Goal: Transaction & Acquisition: Purchase product/service

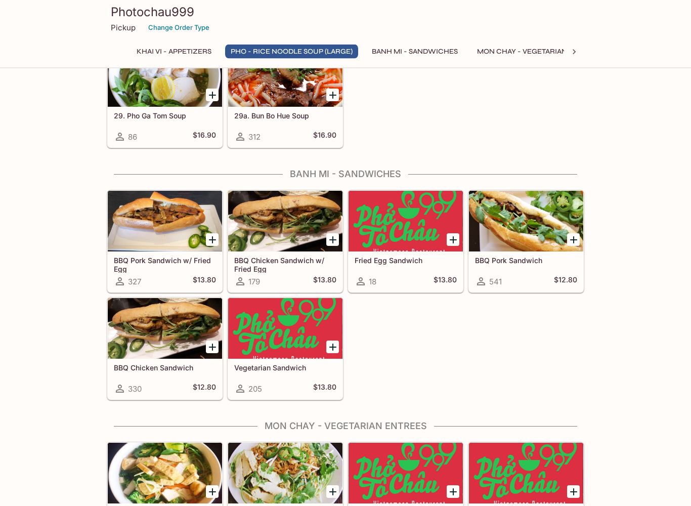
scroll to position [1063, 0]
click at [572, 242] on icon "Add BBQ Pork Sandwich" at bounding box center [573, 240] width 12 height 12
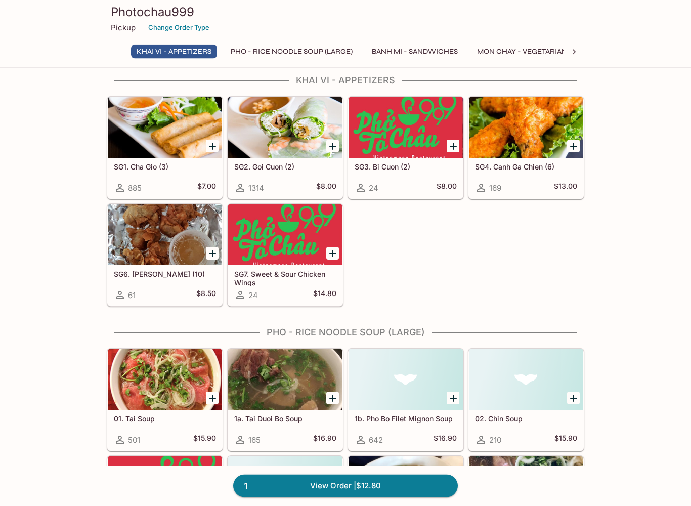
scroll to position [10, 0]
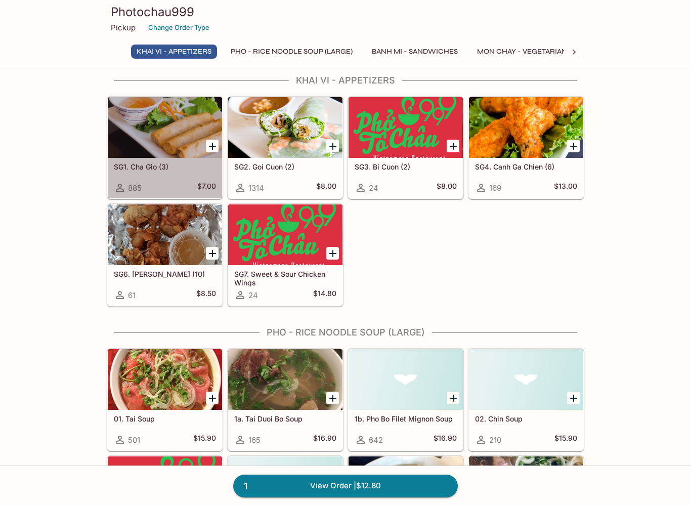
click at [171, 119] on div at bounding box center [165, 127] width 114 height 61
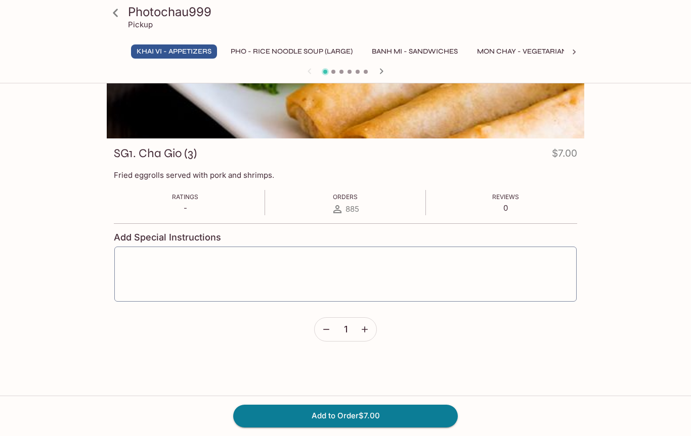
scroll to position [87, 0]
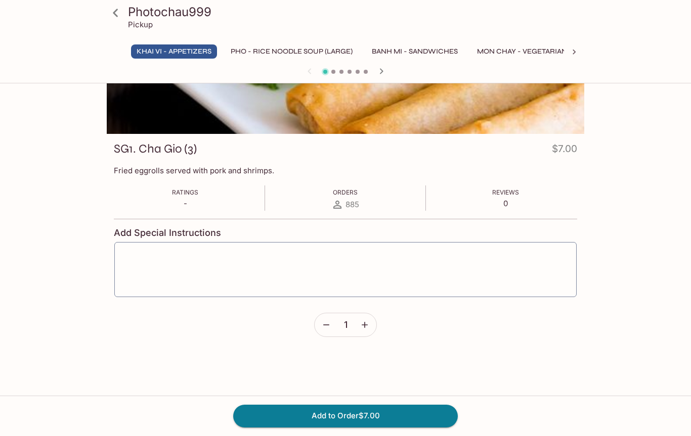
click at [356, 415] on button "Add to Order $7.00" at bounding box center [345, 416] width 224 height 22
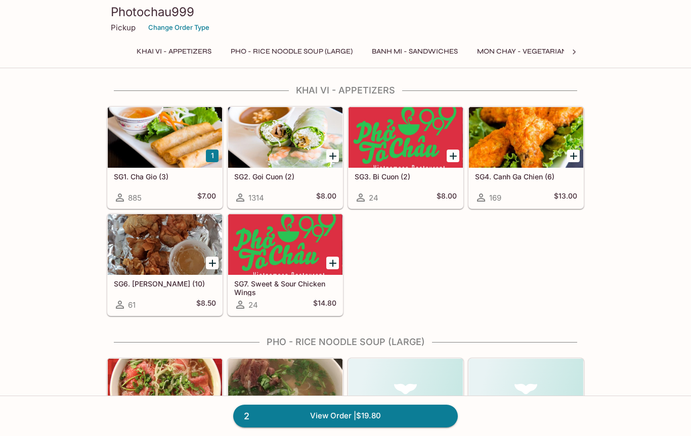
click at [394, 420] on link "2 View Order | $19.80" at bounding box center [345, 416] width 224 height 22
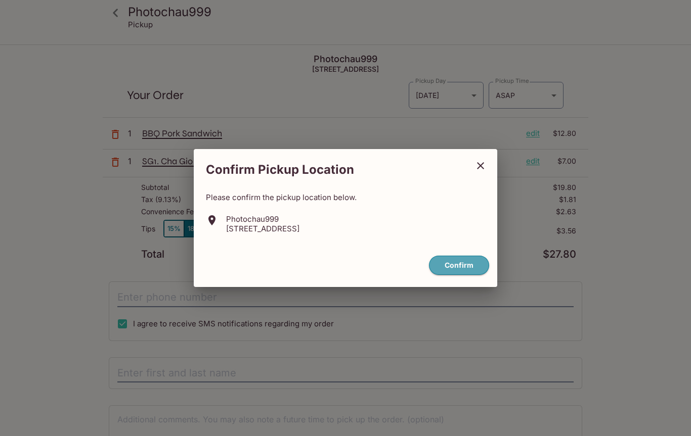
click at [455, 264] on button "Confirm" at bounding box center [459, 266] width 60 height 20
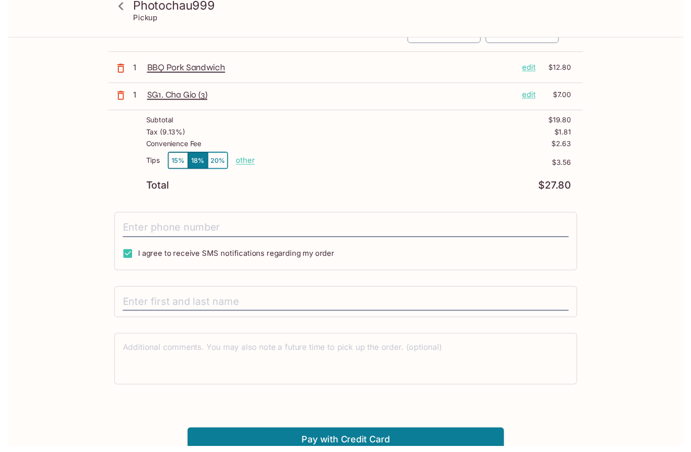
scroll to position [91, 0]
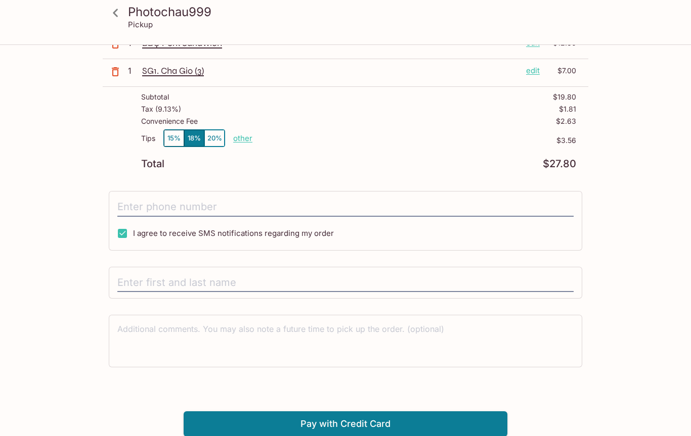
click at [343, 425] on button "Pay with Credit Card" at bounding box center [346, 424] width 324 height 25
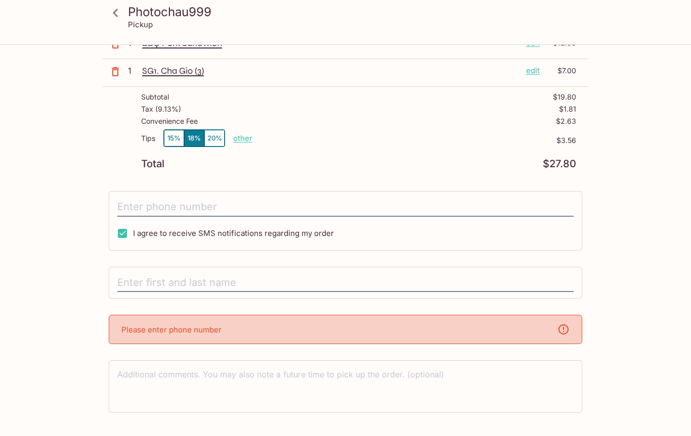
click at [349, 333] on div "Please enter phone number" at bounding box center [345, 329] width 473 height 29
click at [251, 283] on input "text" at bounding box center [345, 283] width 456 height 19
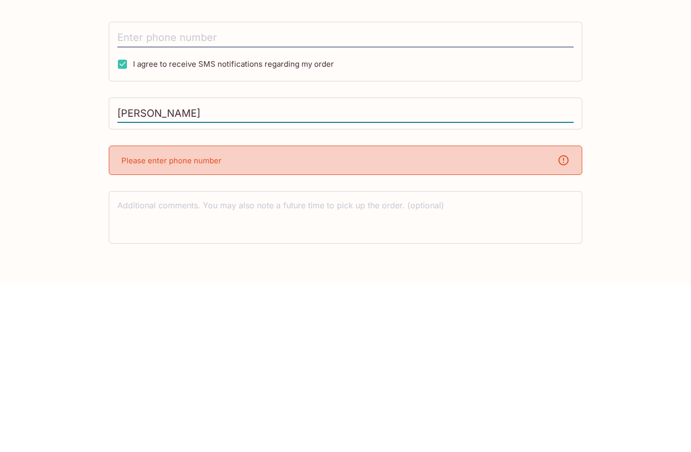
click at [255, 315] on div "Please enter phone number" at bounding box center [345, 329] width 473 height 29
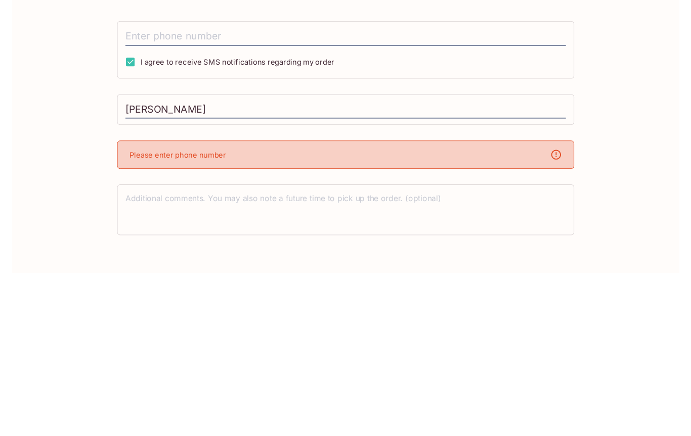
scroll to position [136, 0]
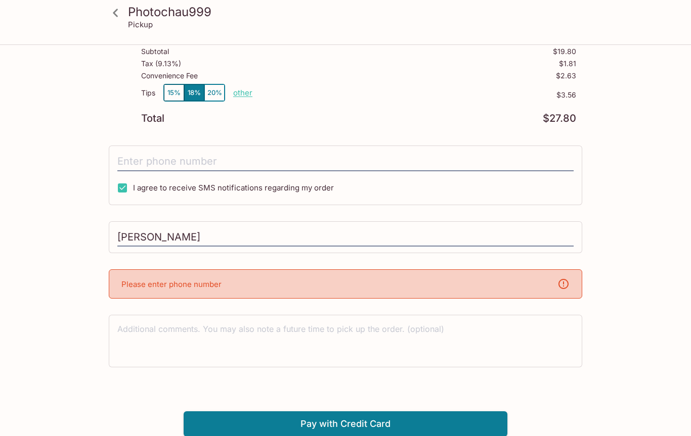
click at [269, 290] on div "Please enter phone number" at bounding box center [345, 283] width 473 height 29
click at [225, 240] on input "[PERSON_NAME]" at bounding box center [345, 237] width 456 height 19
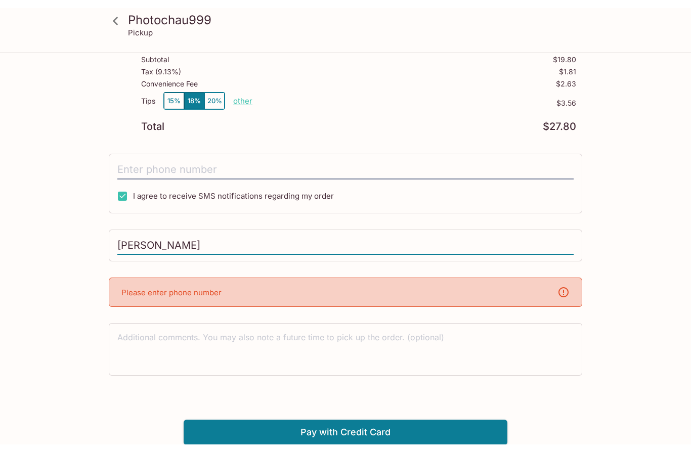
scroll to position [120, 0]
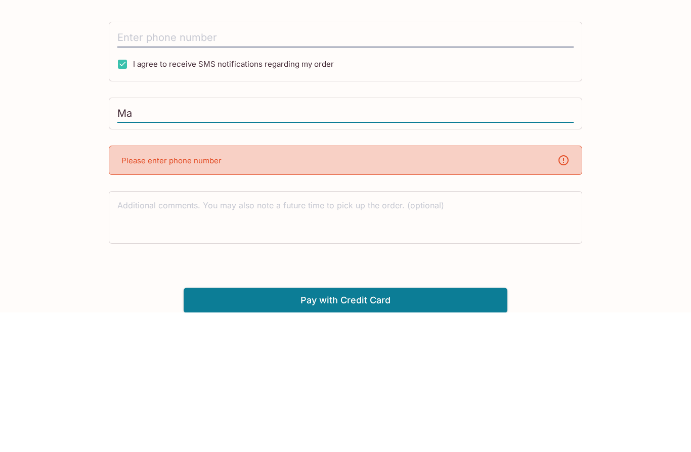
type input "M"
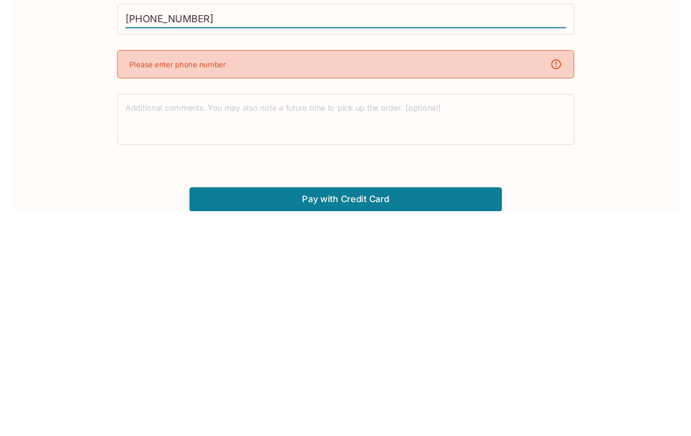
scroll to position [136, 0]
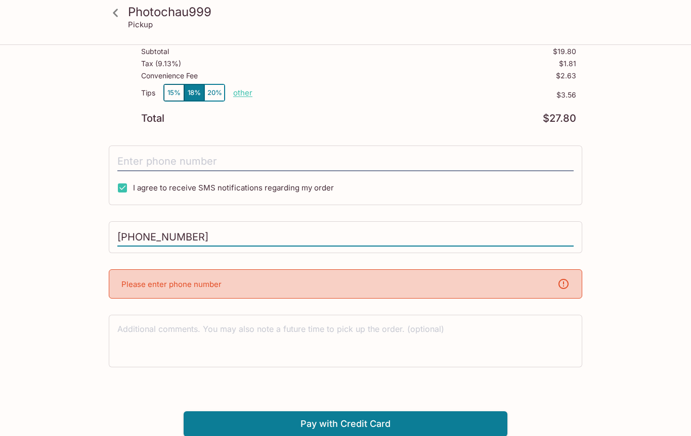
type input "[PHONE_NUMBER]"
click at [373, 426] on button "Pay with Credit Card" at bounding box center [346, 424] width 324 height 25
click at [230, 169] on input "tel" at bounding box center [345, 161] width 456 height 19
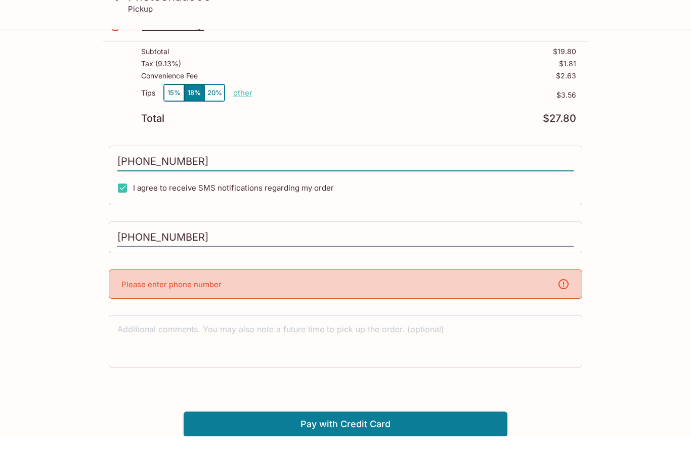
scroll to position [75, 0]
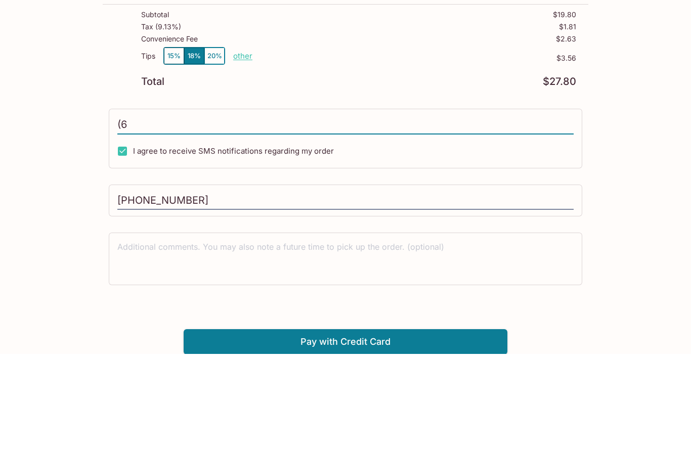
type input "("
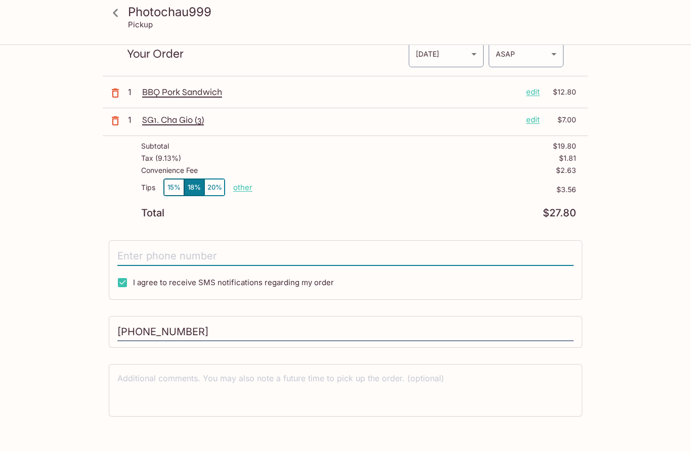
scroll to position [0, 0]
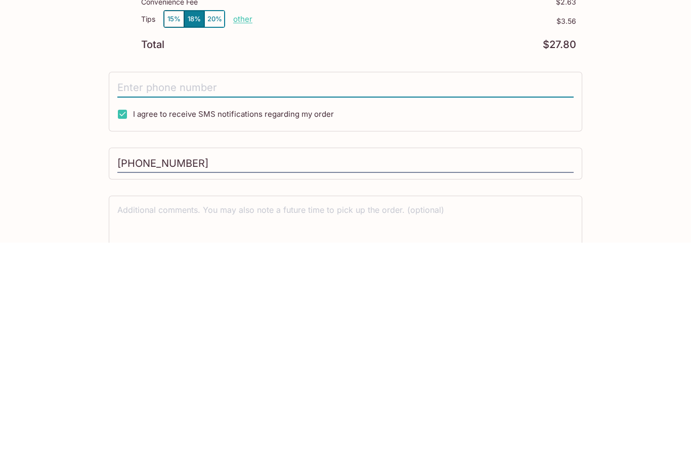
click at [249, 364] on input "[PHONE_NUMBER]" at bounding box center [345, 373] width 456 height 19
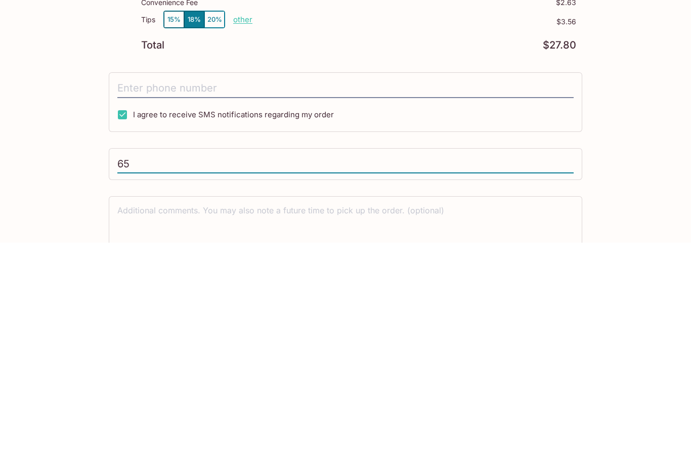
type input "6"
click at [250, 288] on input "tel" at bounding box center [345, 297] width 456 height 19
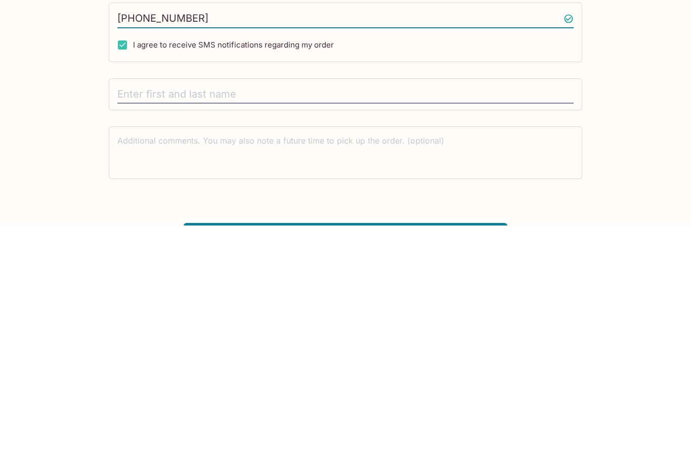
scroll to position [75, 0]
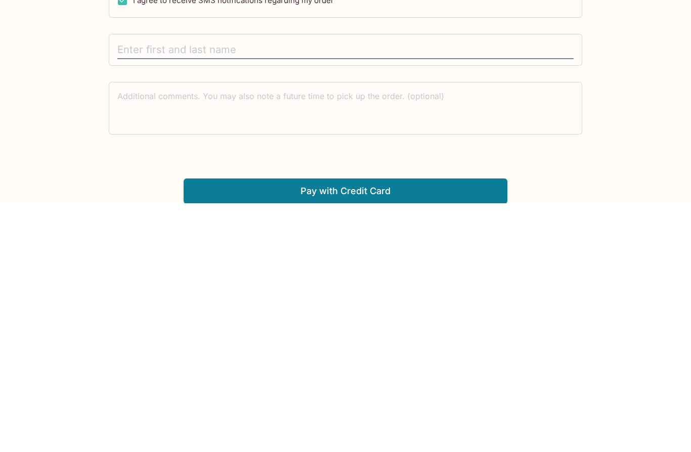
type input "[PHONE_NUMBER]"
click at [318, 289] on input "text" at bounding box center [345, 298] width 456 height 19
type input "[PERSON_NAME]"
click at [361, 427] on button "Pay with Credit Card" at bounding box center [346, 439] width 324 height 25
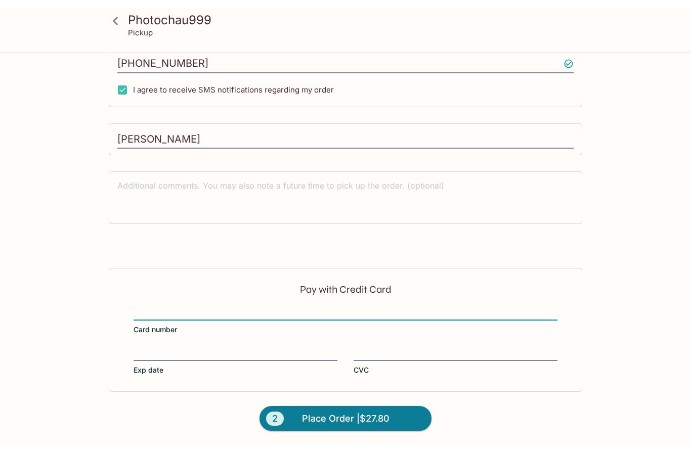
scroll to position [227, 0]
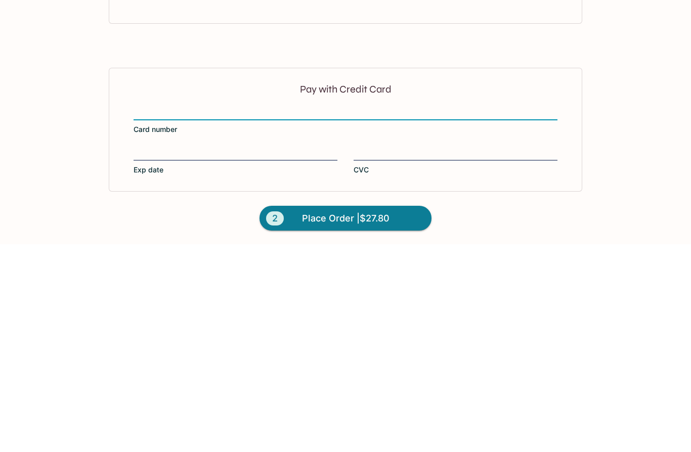
click at [259, 354] on label "Exp date" at bounding box center [235, 368] width 204 height 28
click at [259, 355] on input "Exp date" at bounding box center [235, 355] width 204 height 1
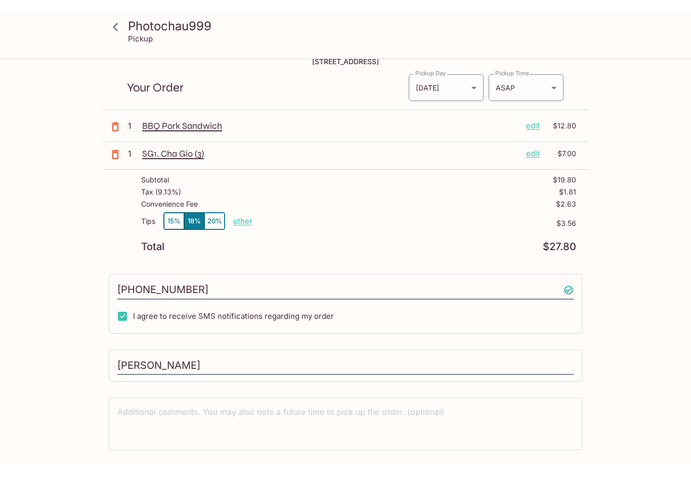
scroll to position [12, 0]
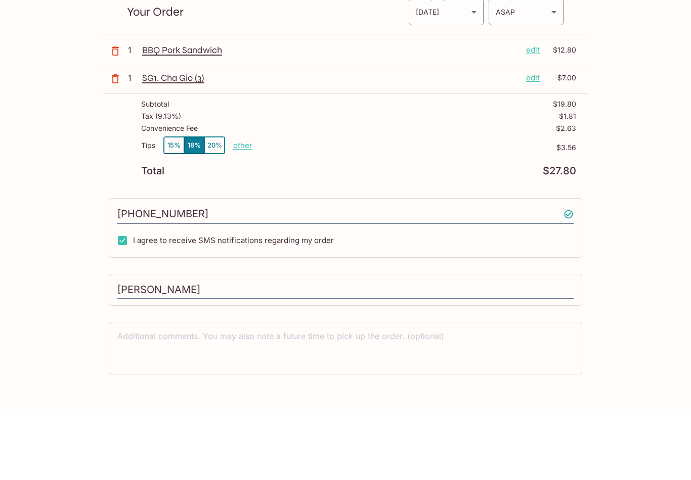
click at [246, 212] on p "other" at bounding box center [242, 217] width 19 height 10
type input "3.00"
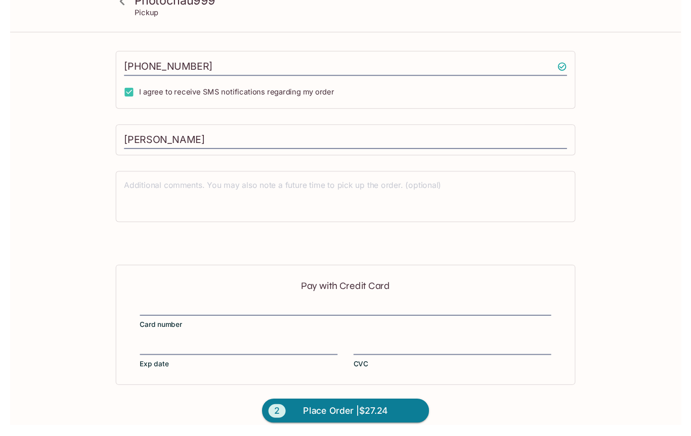
scroll to position [242, 0]
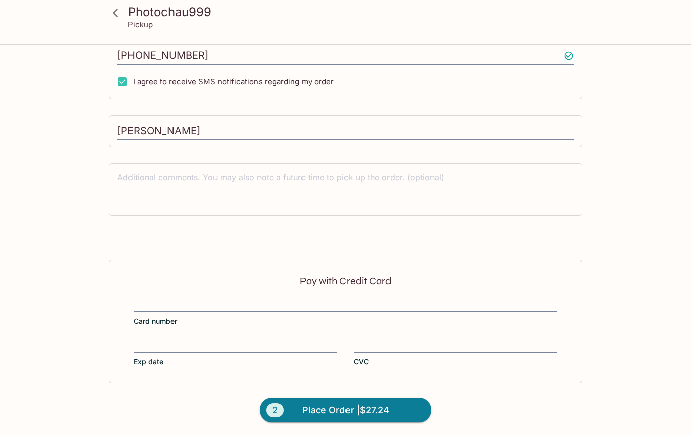
click at [397, 414] on button "2 Place Order | $27.24" at bounding box center [345, 410] width 172 height 25
